Goal: Task Accomplishment & Management: Manage account settings

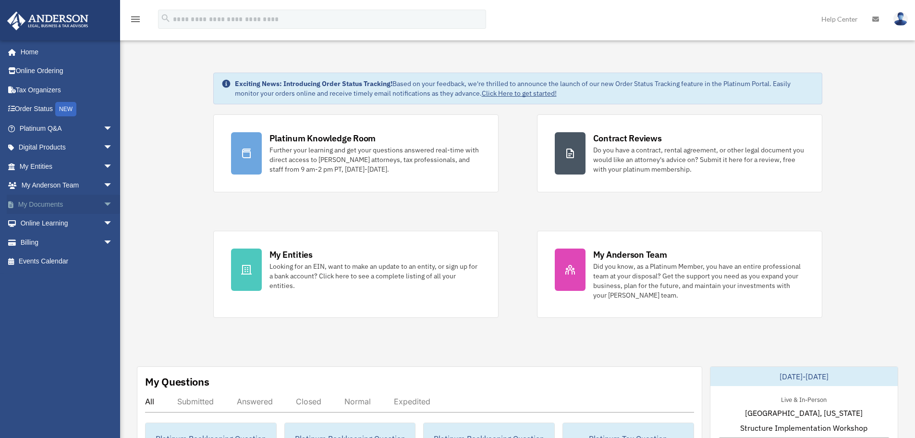
click at [49, 204] on link "My Documents arrow_drop_down" at bounding box center [67, 204] width 121 height 19
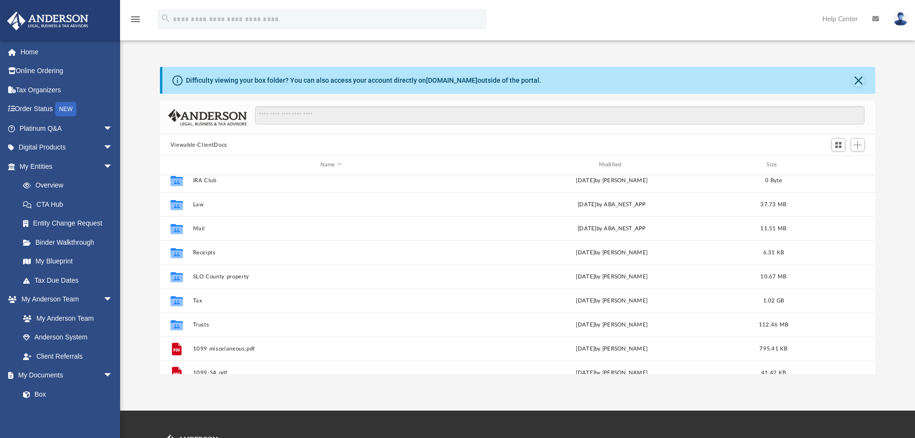
scroll to position [48, 0]
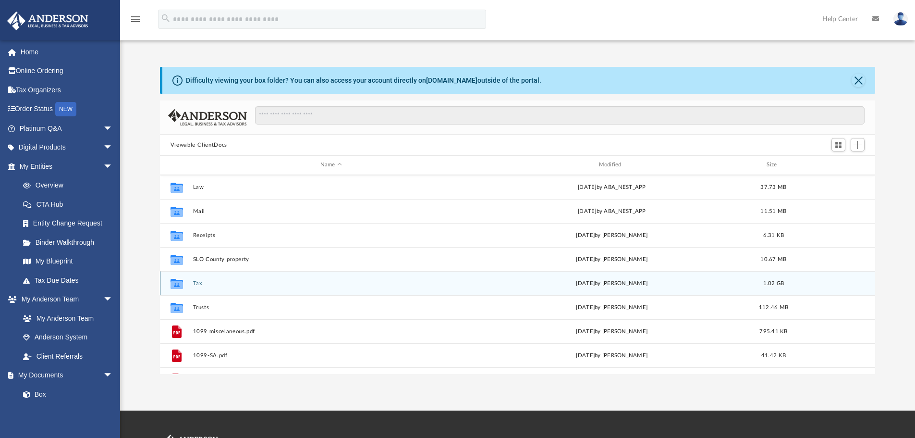
click at [202, 283] on button "Tax" at bounding box center [331, 283] width 277 height 6
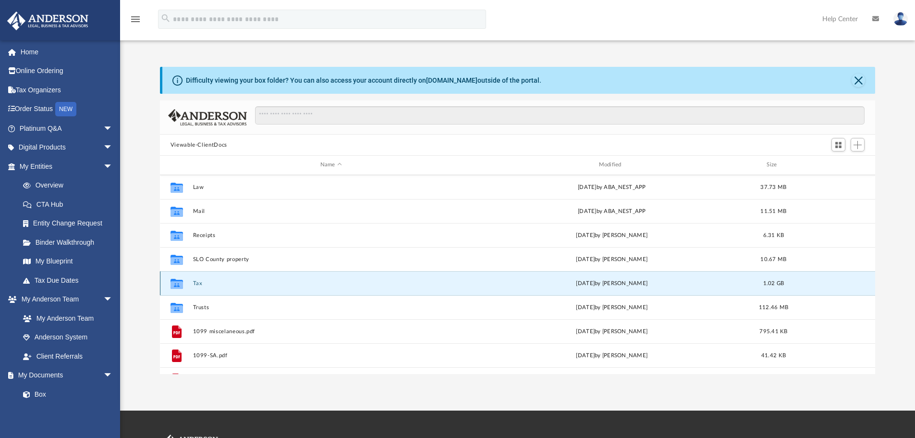
click at [202, 283] on button "Tax" at bounding box center [331, 283] width 277 height 6
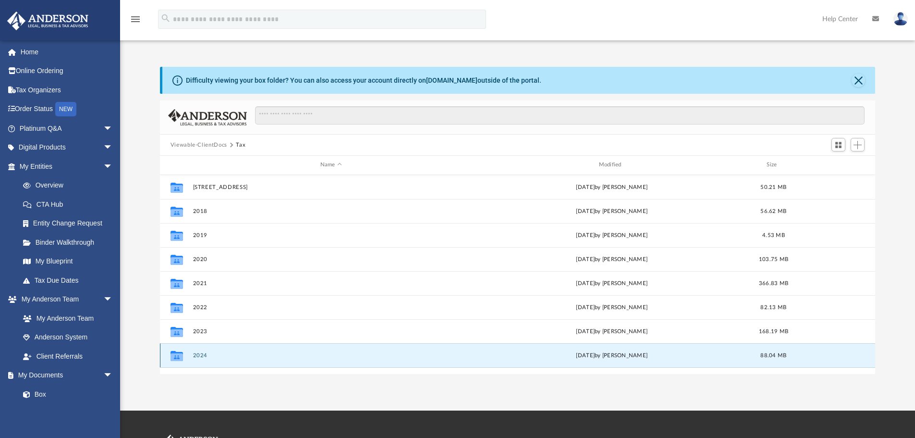
click at [203, 354] on button "2024" at bounding box center [331, 355] width 277 height 6
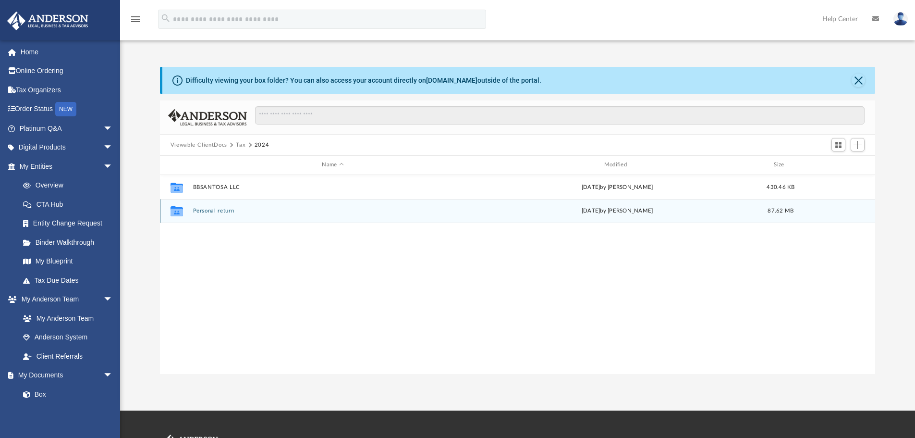
click at [213, 210] on button "Personal return" at bounding box center [333, 211] width 280 height 6
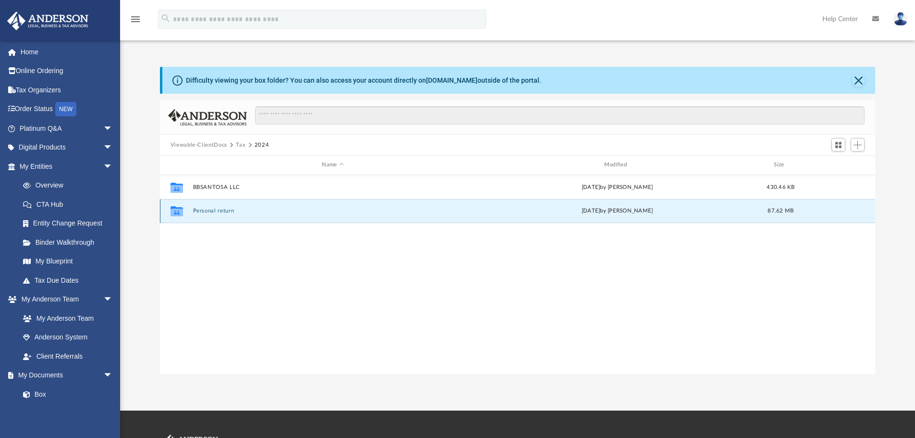
click at [213, 210] on button "Personal return" at bounding box center [333, 211] width 280 height 6
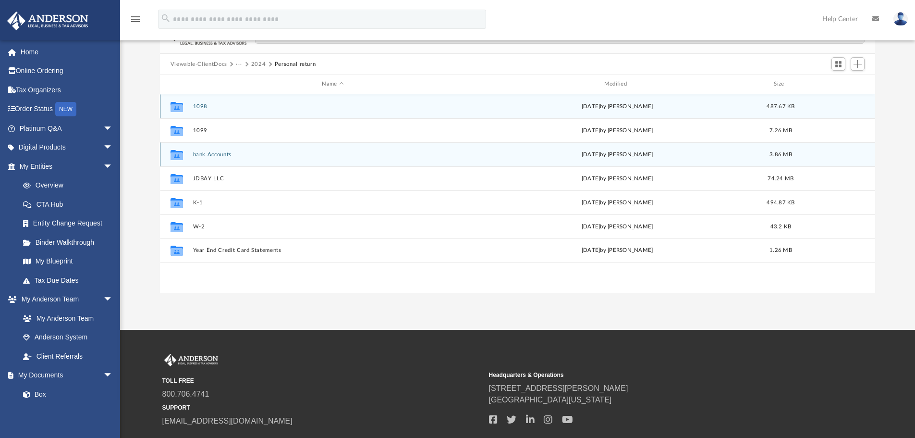
scroll to position [0, 0]
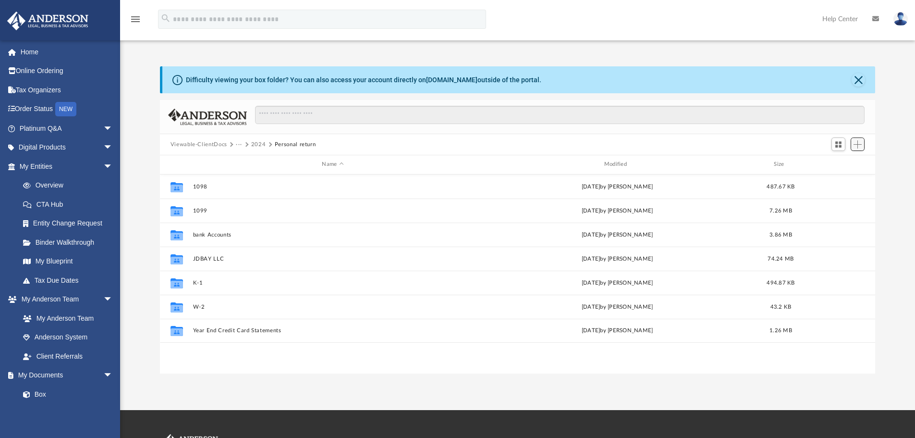
click at [862, 145] on span "Add" at bounding box center [858, 144] width 8 height 8
click at [836, 179] on li "New Folder" at bounding box center [844, 178] width 31 height 10
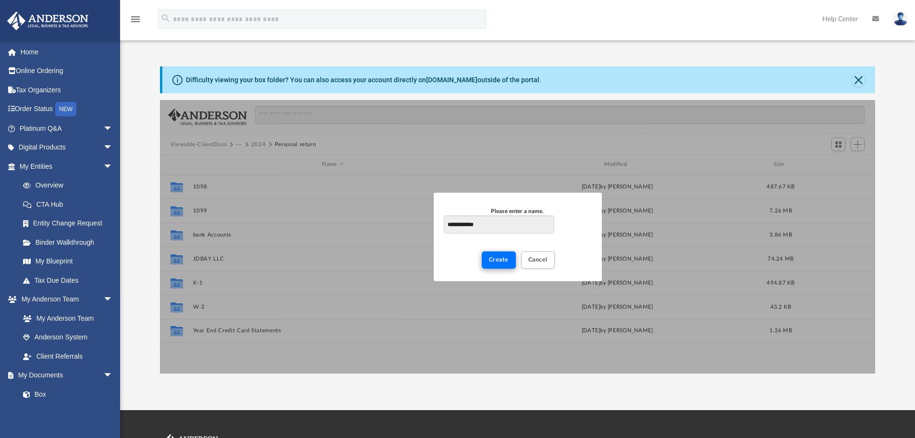
type input "**********"
click at [496, 263] on button "Create" at bounding box center [499, 259] width 34 height 17
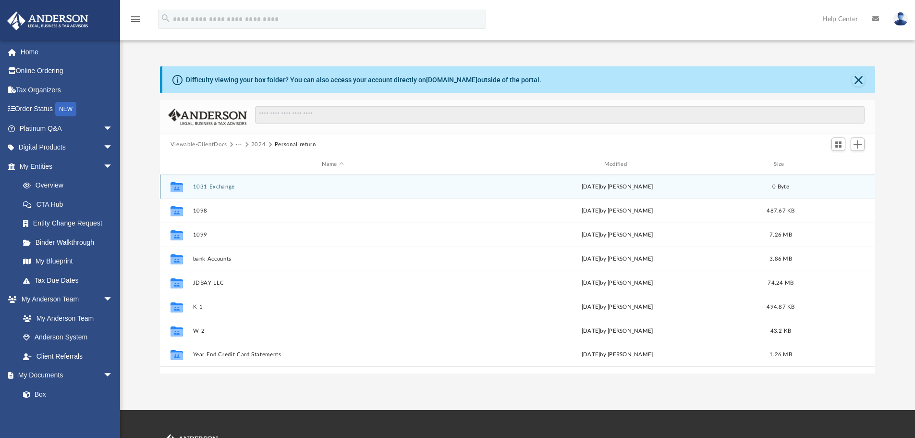
click at [186, 191] on div "Collaborated Folder" at bounding box center [177, 186] width 24 height 15
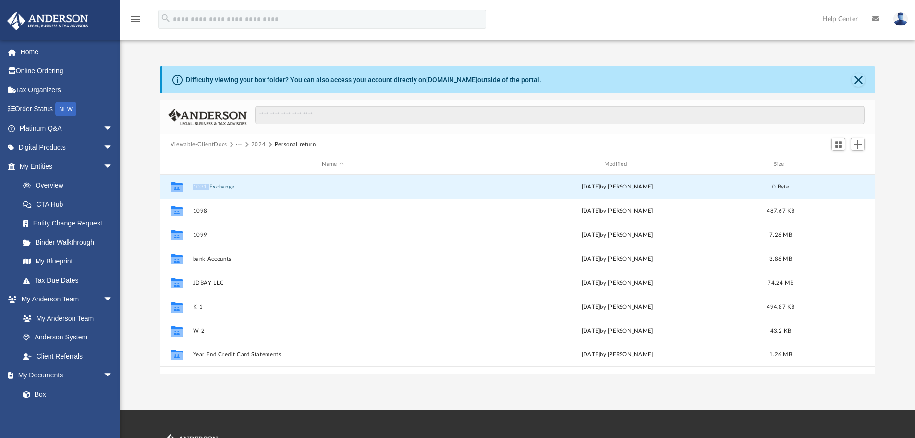
click at [186, 191] on div "Collaborated Folder" at bounding box center [177, 186] width 24 height 15
click at [183, 187] on icon "grid" at bounding box center [177, 188] width 12 height 8
click at [209, 188] on button "1031 Exchange" at bounding box center [333, 187] width 280 height 6
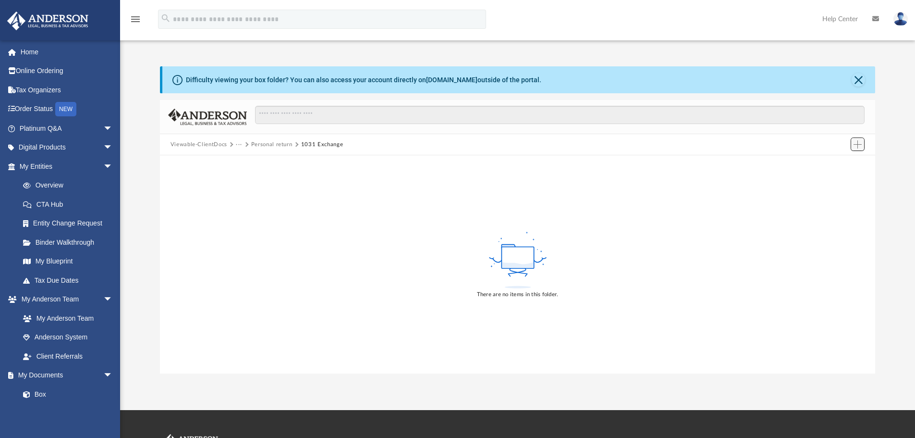
click at [863, 140] on button "Add" at bounding box center [858, 143] width 14 height 13
click at [841, 163] on li "Upload" at bounding box center [844, 164] width 31 height 10
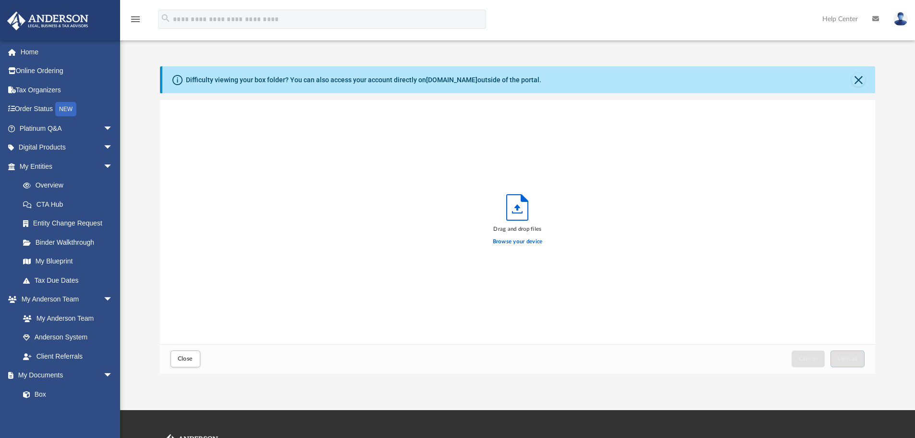
scroll to position [236, 708]
click at [514, 216] on icon "Upload" at bounding box center [517, 207] width 21 height 25
click at [519, 244] on label "Browse your device" at bounding box center [518, 241] width 50 height 9
click at [0, 0] on input "Browse your device" at bounding box center [0, 0] width 0 height 0
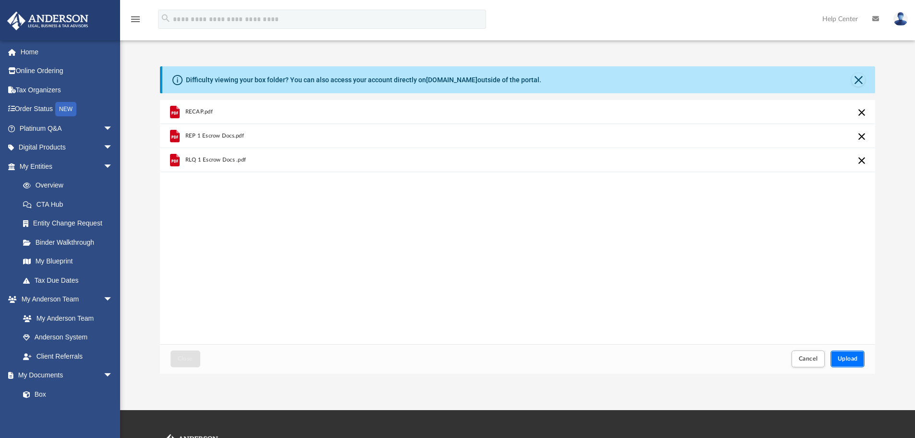
click at [857, 360] on span "Upload" at bounding box center [848, 358] width 20 height 6
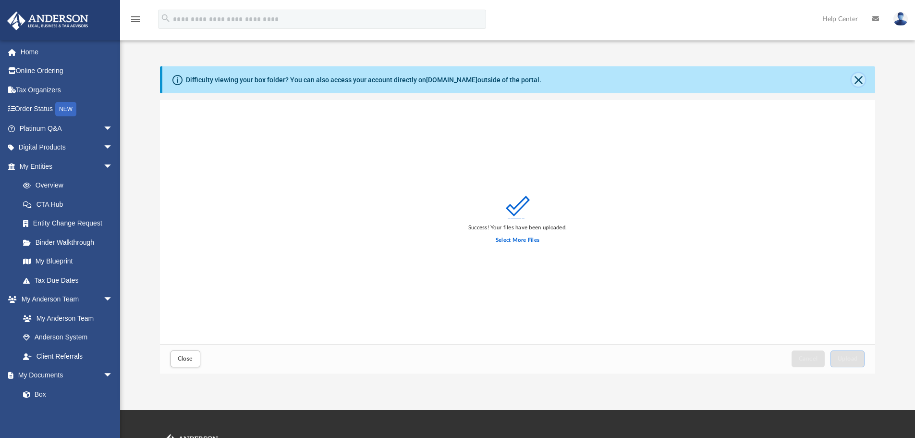
click at [858, 84] on button "Close" at bounding box center [858, 79] width 13 height 13
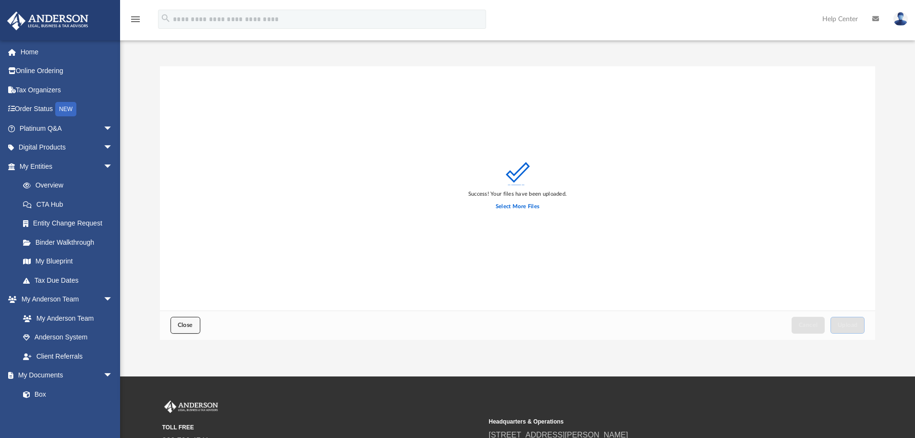
click at [180, 324] on span "Close" at bounding box center [185, 325] width 15 height 6
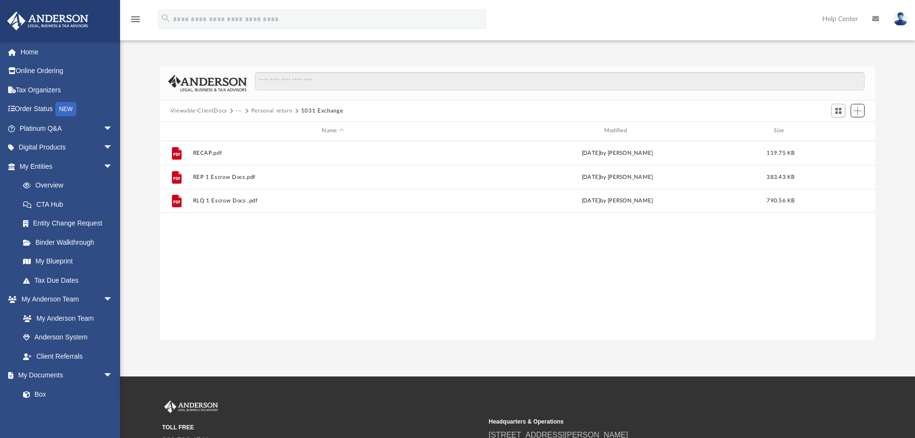
scroll to position [211, 708]
